Goal: Task Accomplishment & Management: Use online tool/utility

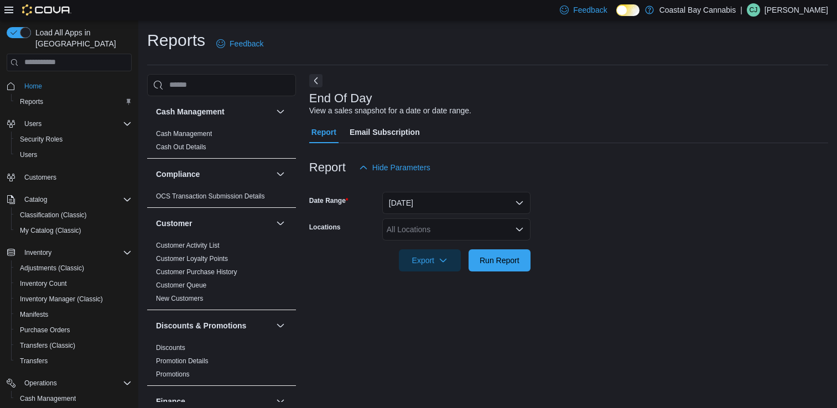
scroll to position [3, 0]
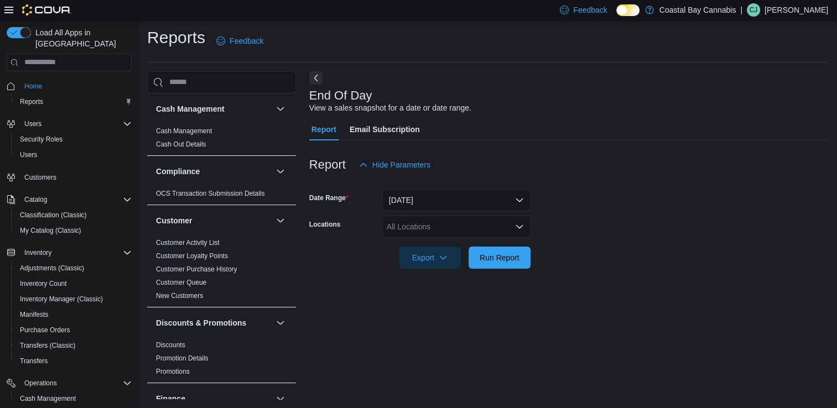
click at [593, 247] on form "Date Range Today Locations All Locations Export Run Report" at bounding box center [568, 222] width 519 height 93
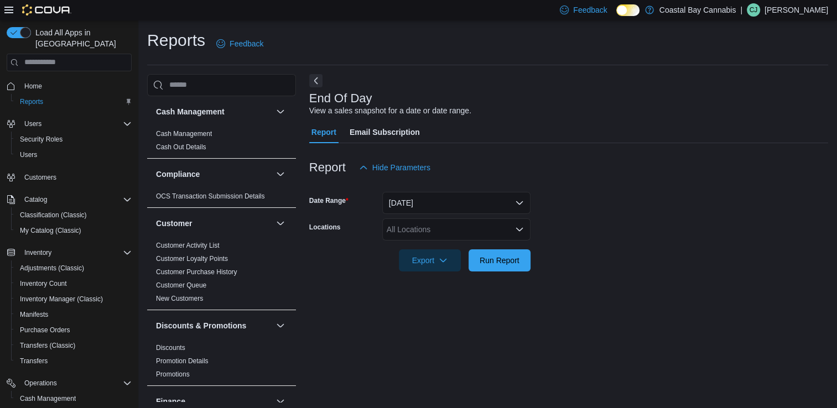
scroll to position [3, 0]
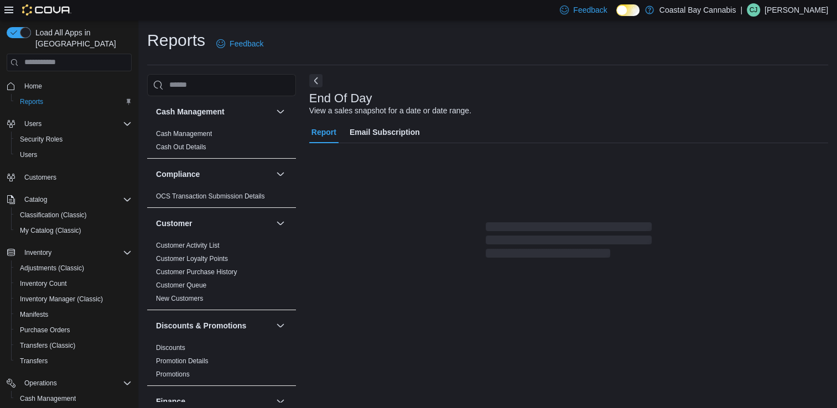
scroll to position [3, 0]
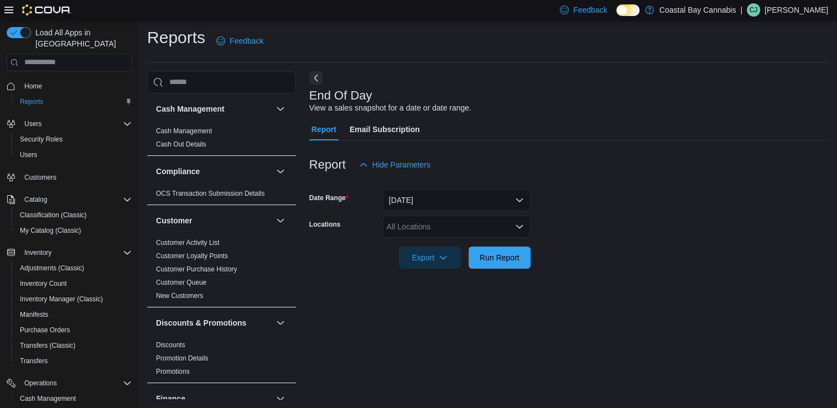
click at [521, 233] on div "All Locations" at bounding box center [456, 227] width 148 height 22
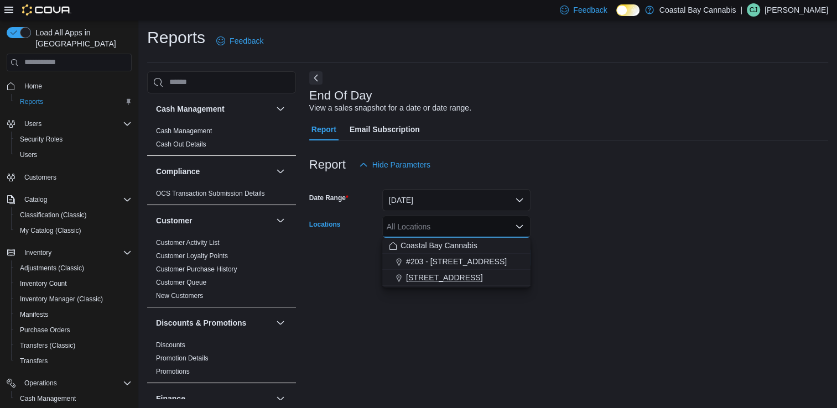
click at [472, 279] on span "1095 Sunshine Coast Hwy" at bounding box center [444, 277] width 76 height 11
click at [652, 301] on div "End Of Day View a sales snapshot for a date or date range. Report Email Subscri…" at bounding box center [568, 235] width 519 height 328
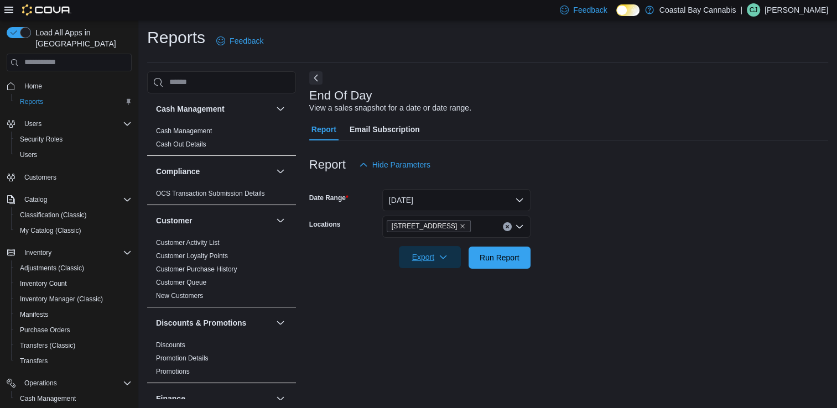
click at [448, 259] on span "Export" at bounding box center [429, 257] width 49 height 22
click at [447, 298] on span "Export to Pdf" at bounding box center [431, 301] width 50 height 9
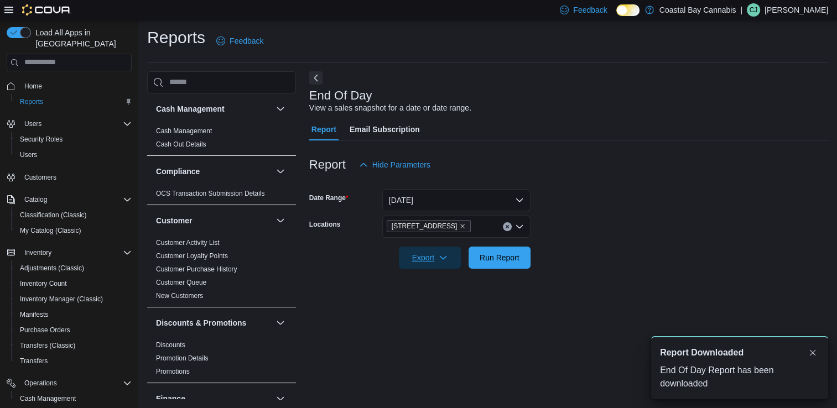
scroll to position [0, 0]
